Goal: Transaction & Acquisition: Purchase product/service

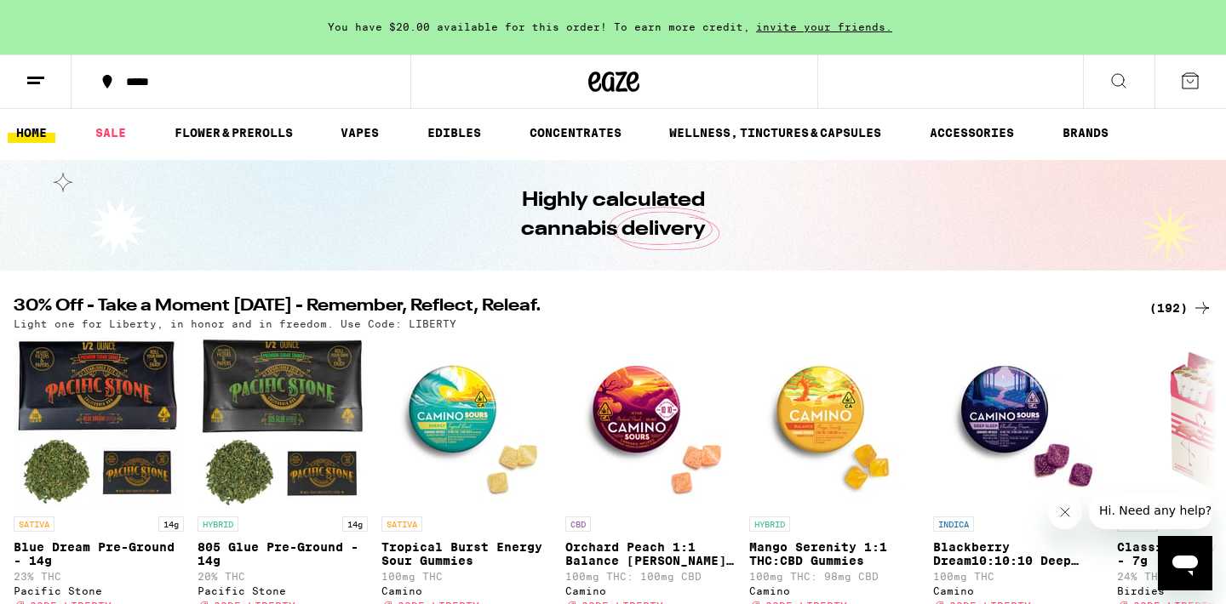
click at [1179, 306] on div "(192)" at bounding box center [1180, 308] width 63 height 20
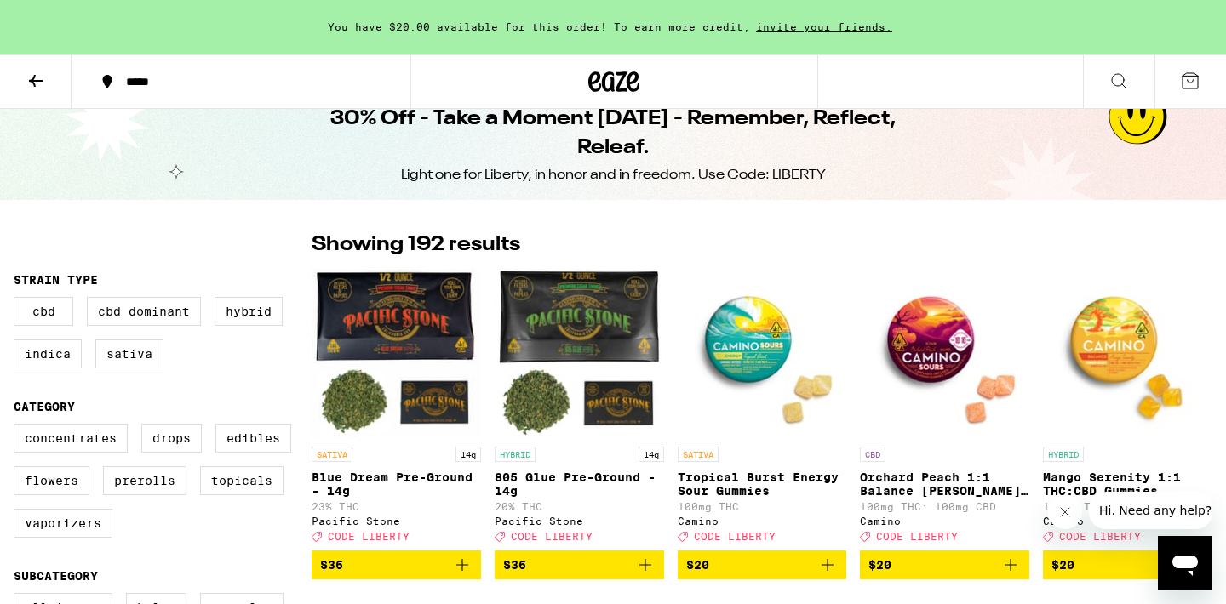
scroll to position [24, 0]
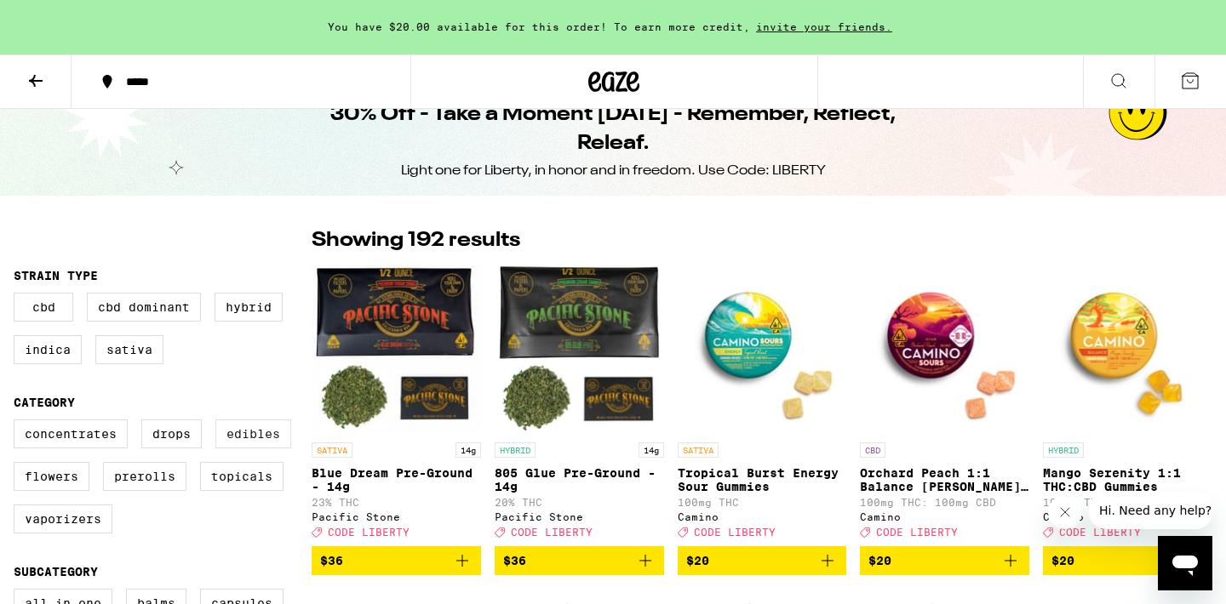
click at [245, 440] on label "Edibles" at bounding box center [253, 434] width 76 height 29
click at [18, 423] on input "Edibles" at bounding box center [17, 422] width 1 height 1
checkbox input "true"
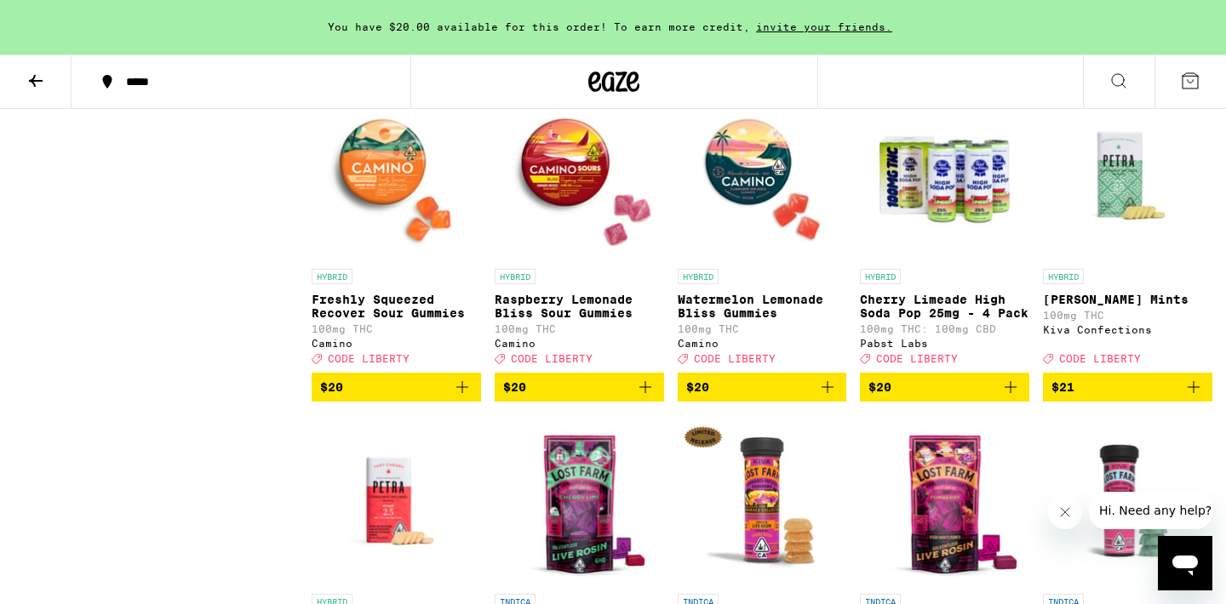
scroll to position [3844, 0]
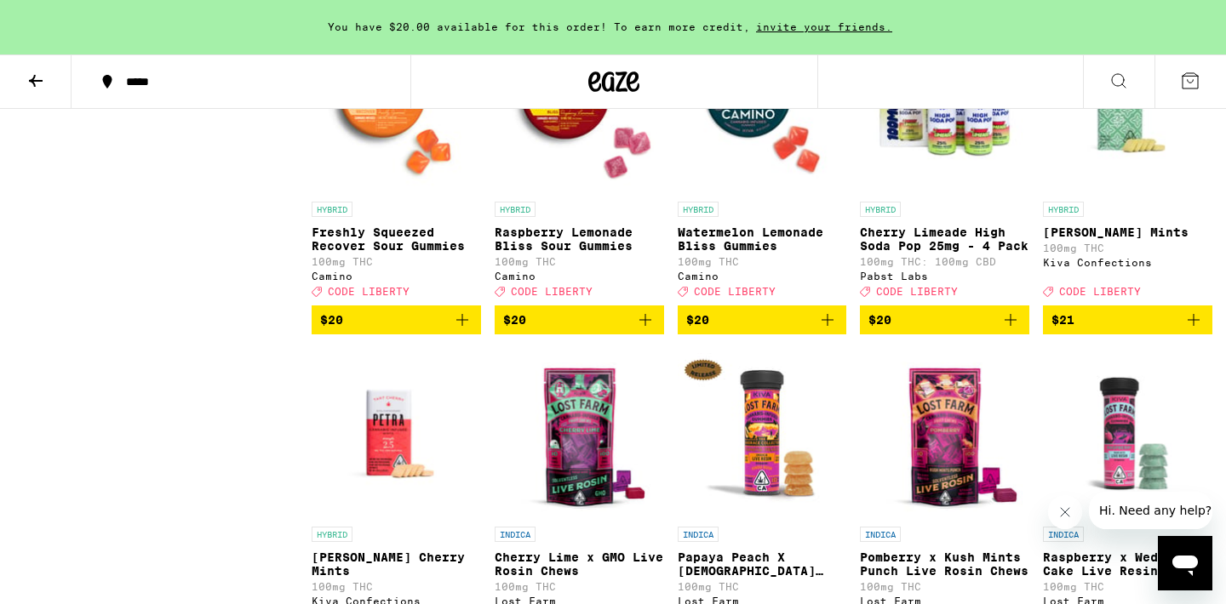
click at [384, 193] on img "Open page for Freshly Squeezed Recover Sour Gummies from Camino" at bounding box center [396, 108] width 169 height 170
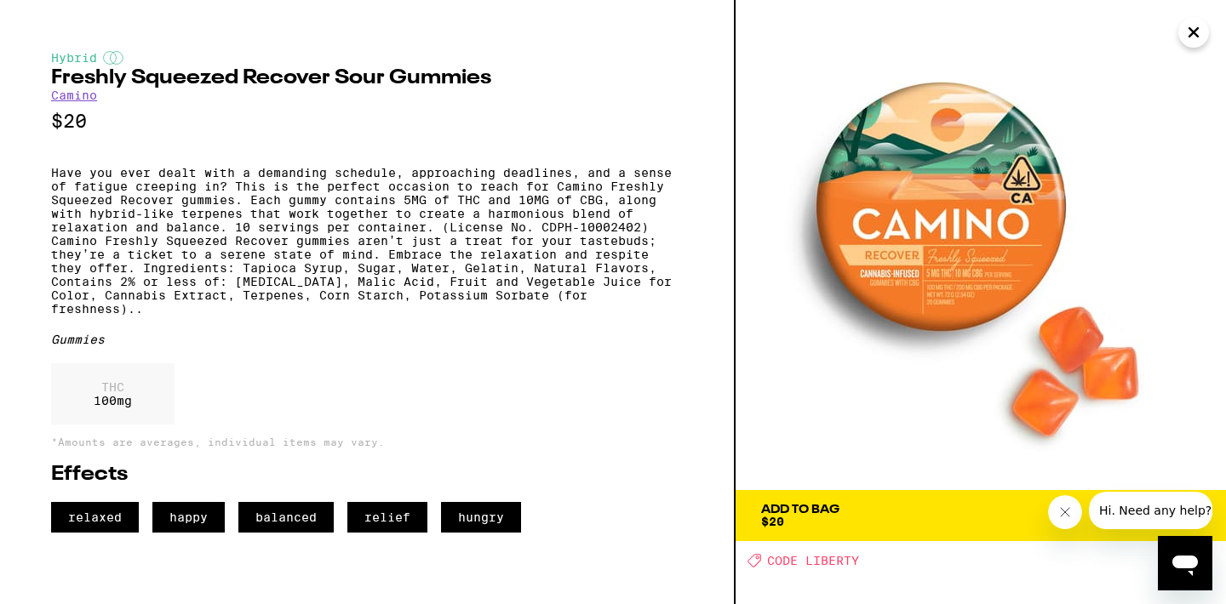
click at [1198, 37] on icon "Close" at bounding box center [1193, 32] width 9 height 9
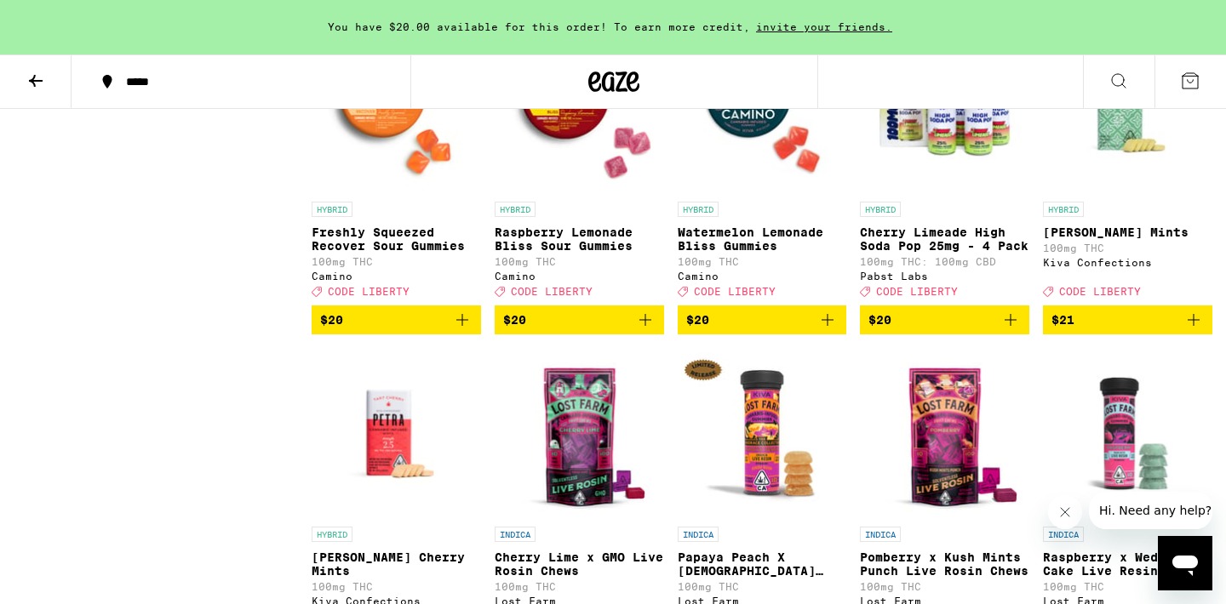
click at [463, 330] on icon "Add to bag" at bounding box center [462, 320] width 20 height 20
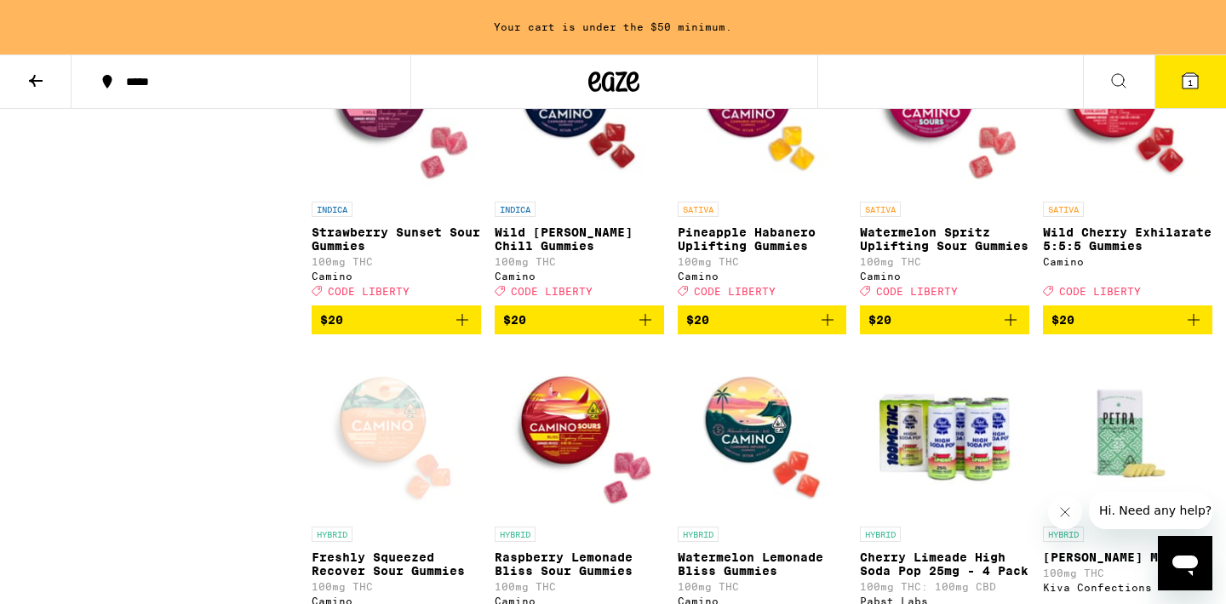
scroll to position [3518, 0]
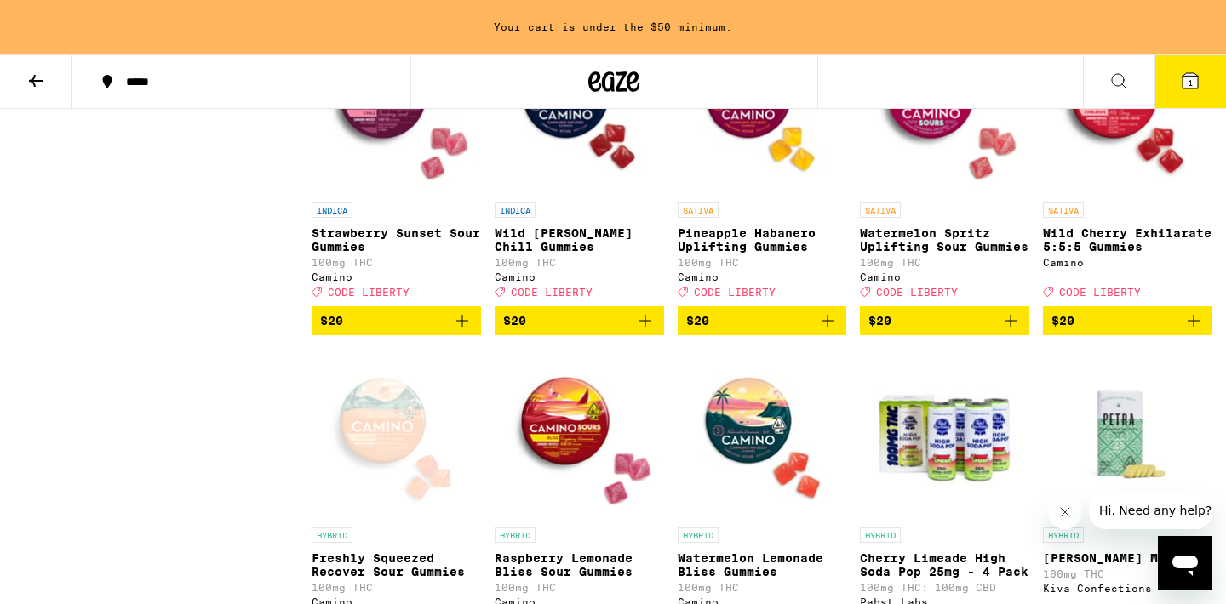
click at [459, 331] on icon "Add to bag" at bounding box center [462, 321] width 20 height 20
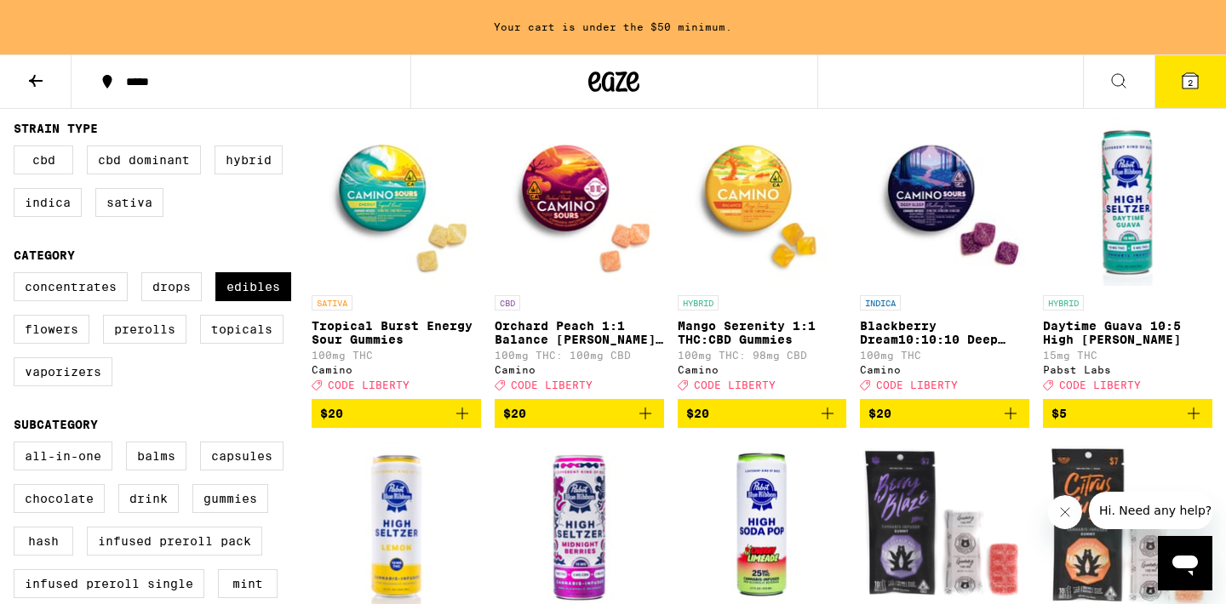
scroll to position [79, 0]
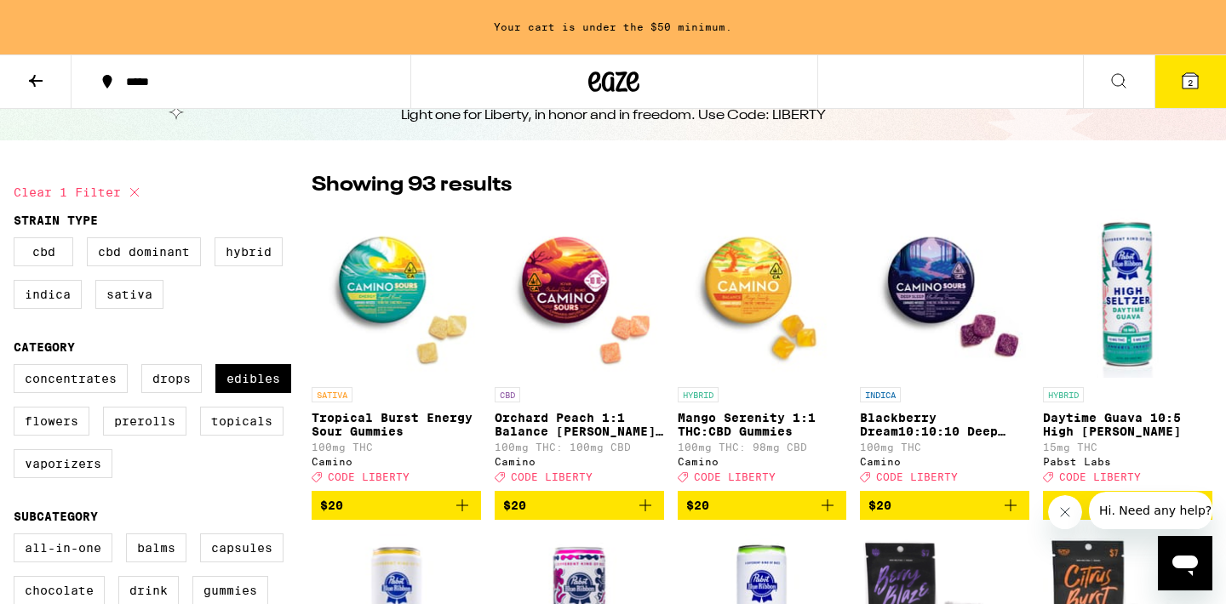
click at [1195, 93] on button "2" at bounding box center [1190, 81] width 72 height 53
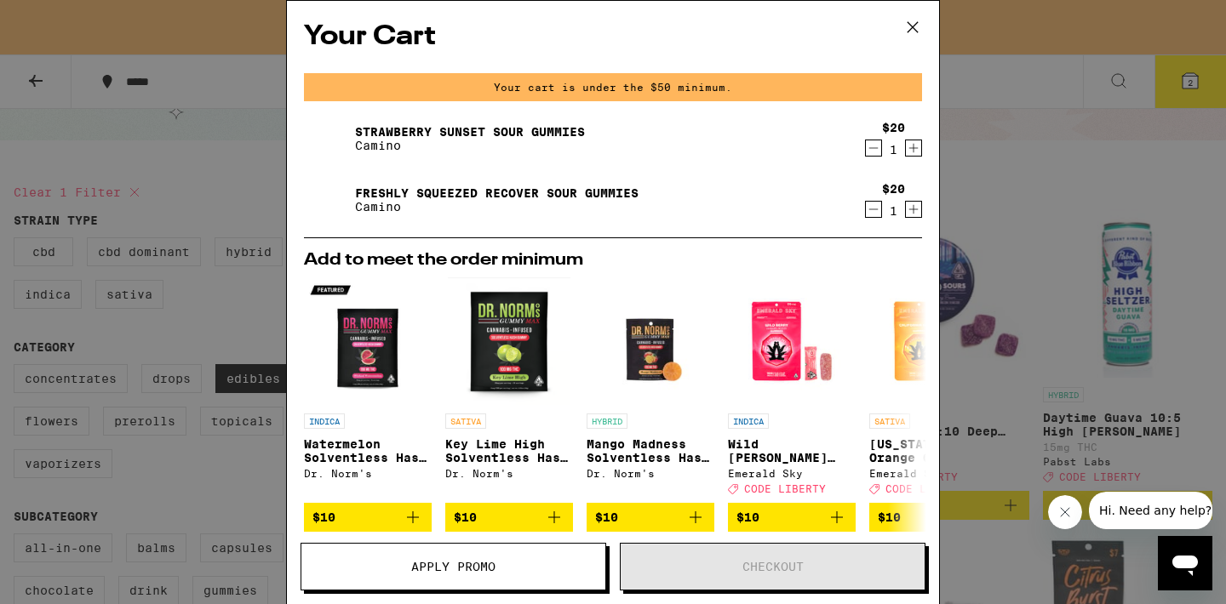
click at [911, 208] on icon "Increment" at bounding box center [913, 209] width 15 height 20
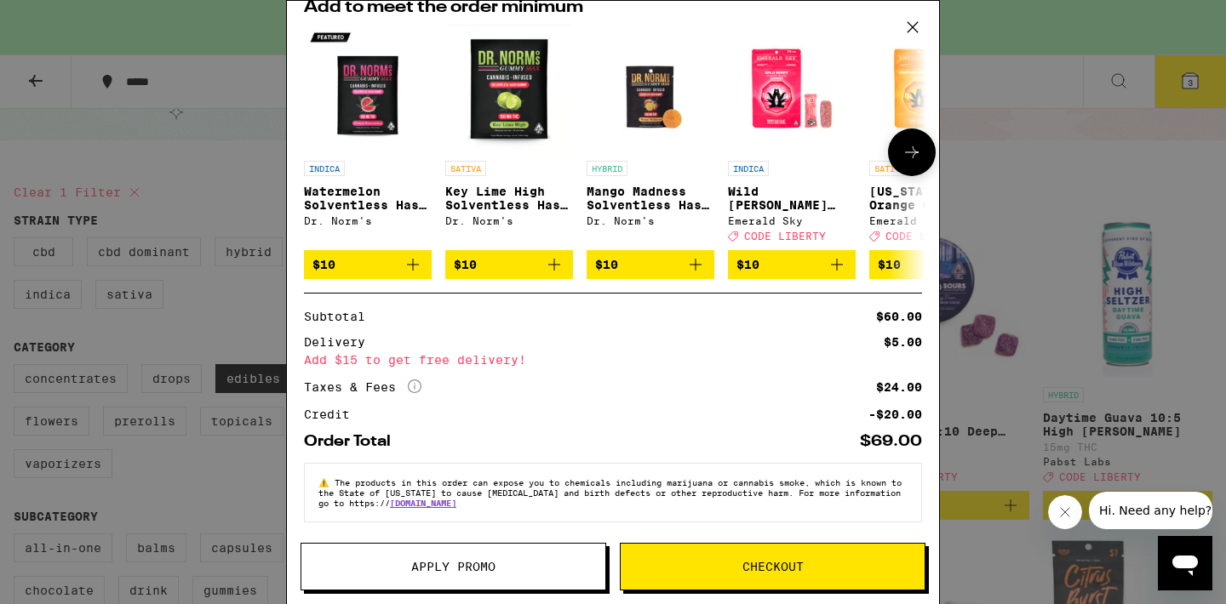
scroll to position [266, 0]
click at [1039, 165] on div "Your Cart You have $20.00 available for this order! To earn more credit, invite…" at bounding box center [613, 302] width 1226 height 604
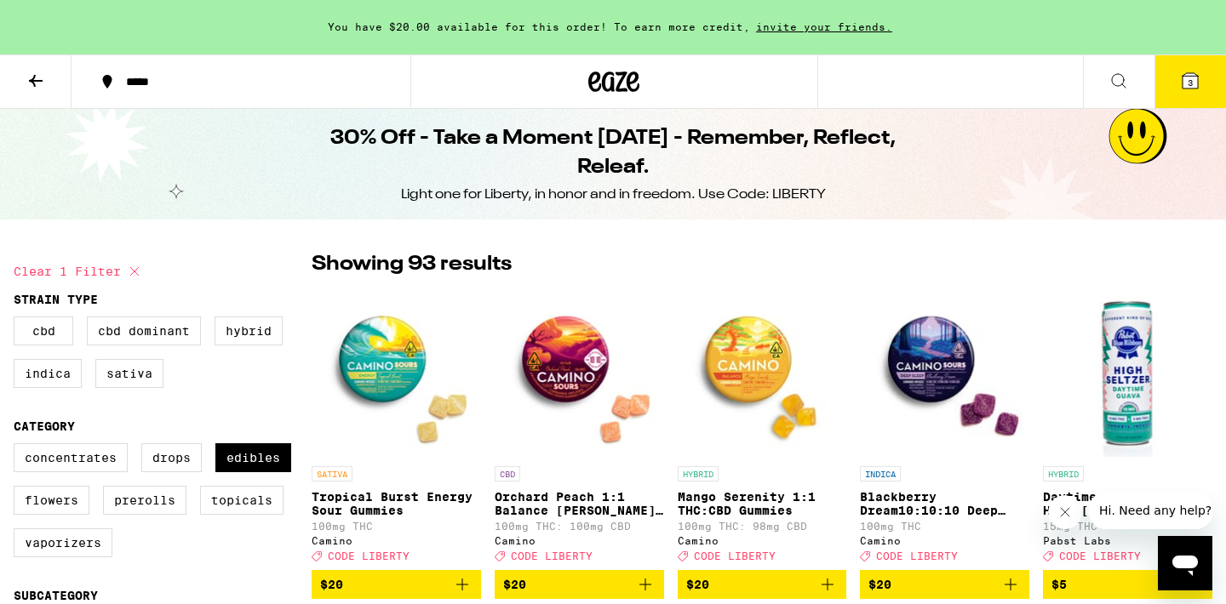
click at [1195, 69] on button "3" at bounding box center [1190, 81] width 72 height 53
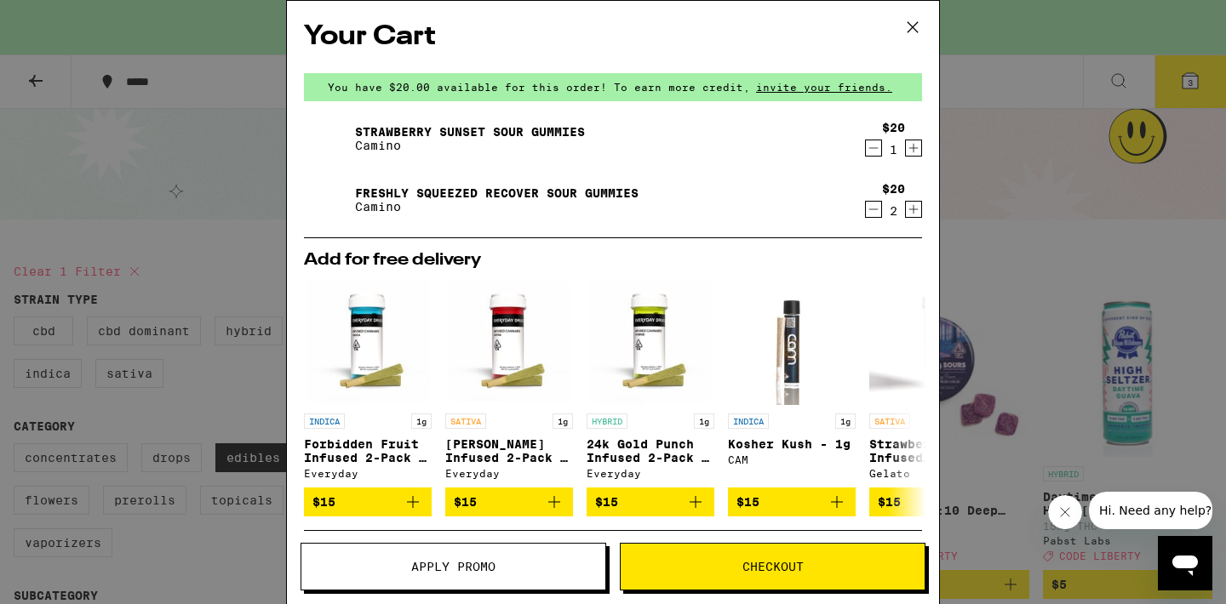
click at [395, 562] on span "Apply Promo" at bounding box center [453, 567] width 304 height 12
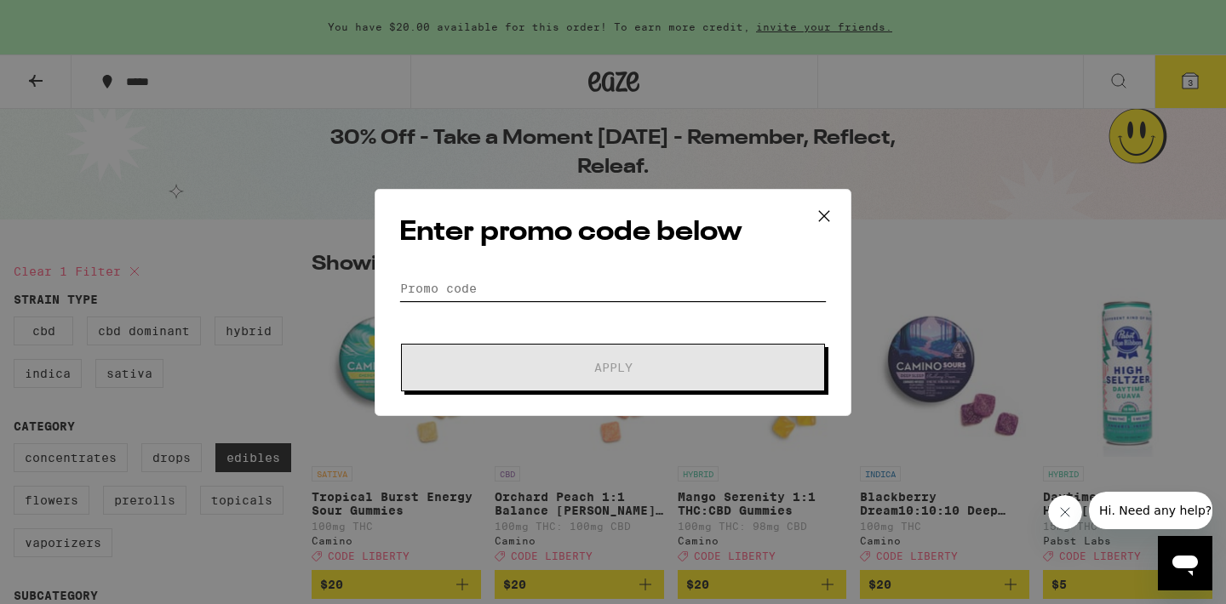
click at [536, 285] on input "Promo Code" at bounding box center [612, 289] width 427 height 26
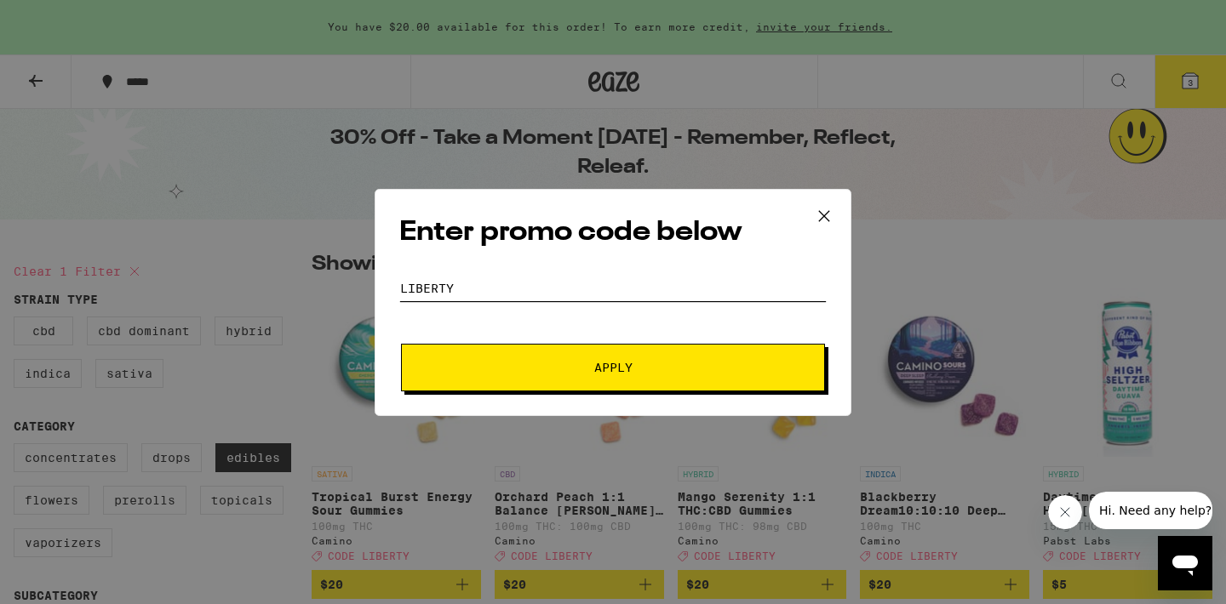
type input "liberty"
click at [585, 359] on button "Apply" at bounding box center [613, 368] width 424 height 48
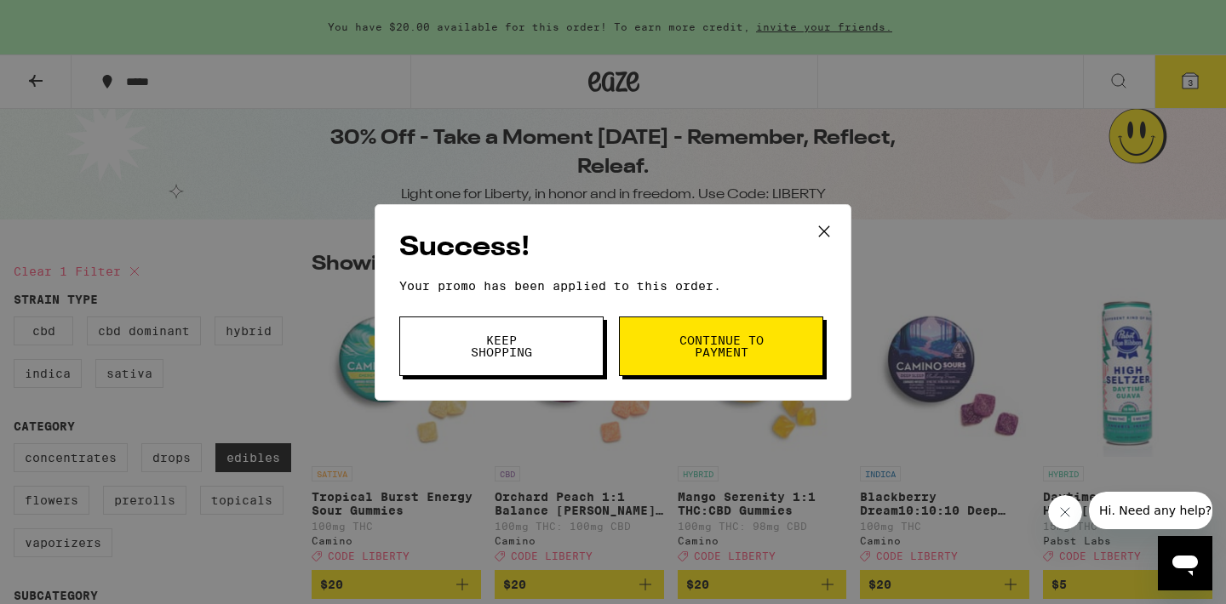
click at [834, 227] on icon at bounding box center [824, 232] width 26 height 26
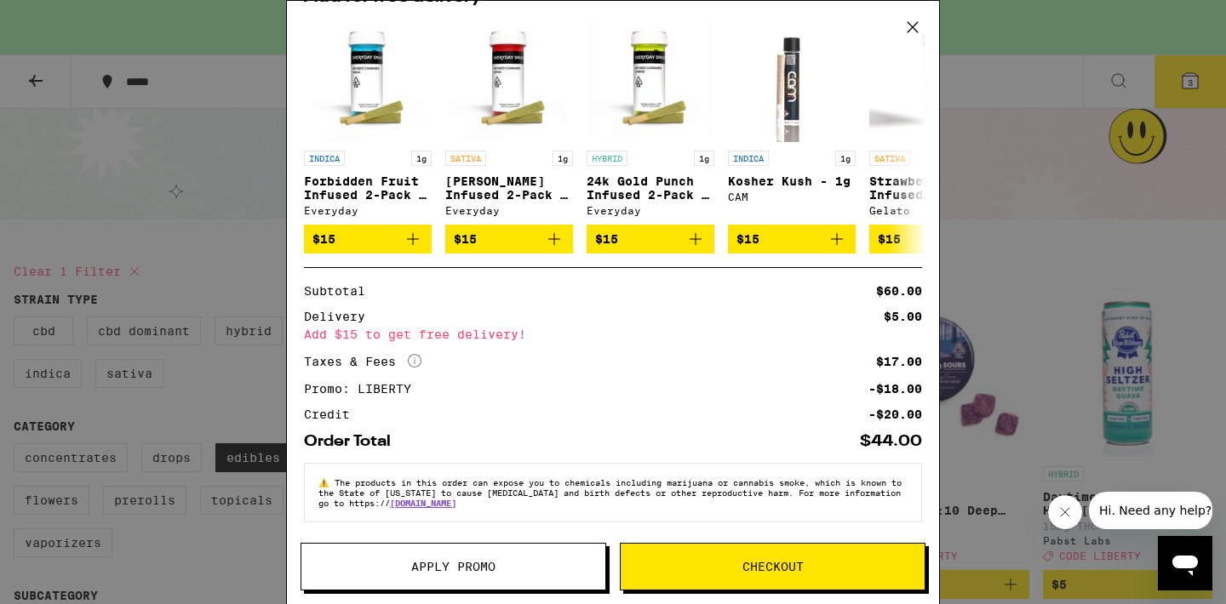
scroll to position [273, 0]
